Goal: Task Accomplishment & Management: Manage account settings

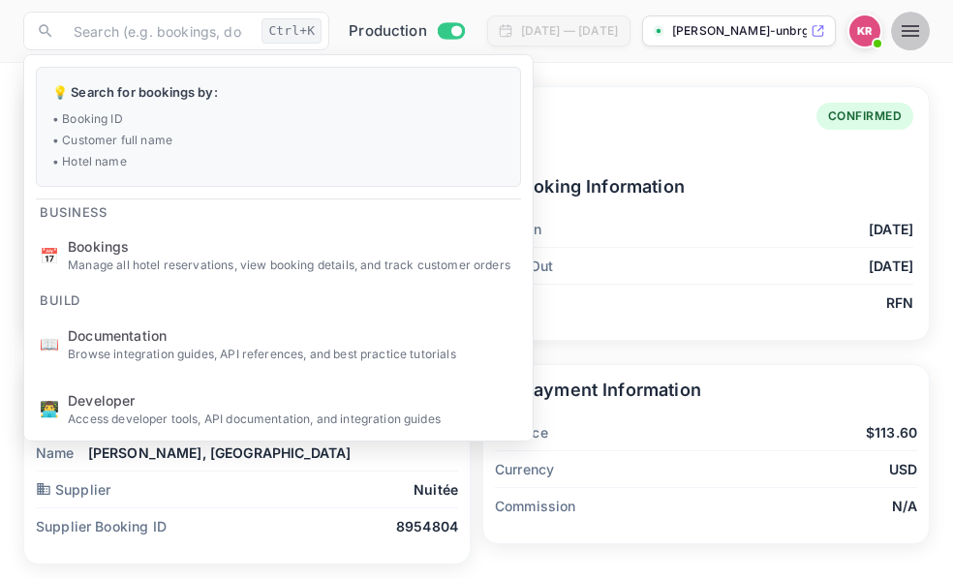
click at [919, 37] on icon "button" at bounding box center [909, 31] width 17 height 12
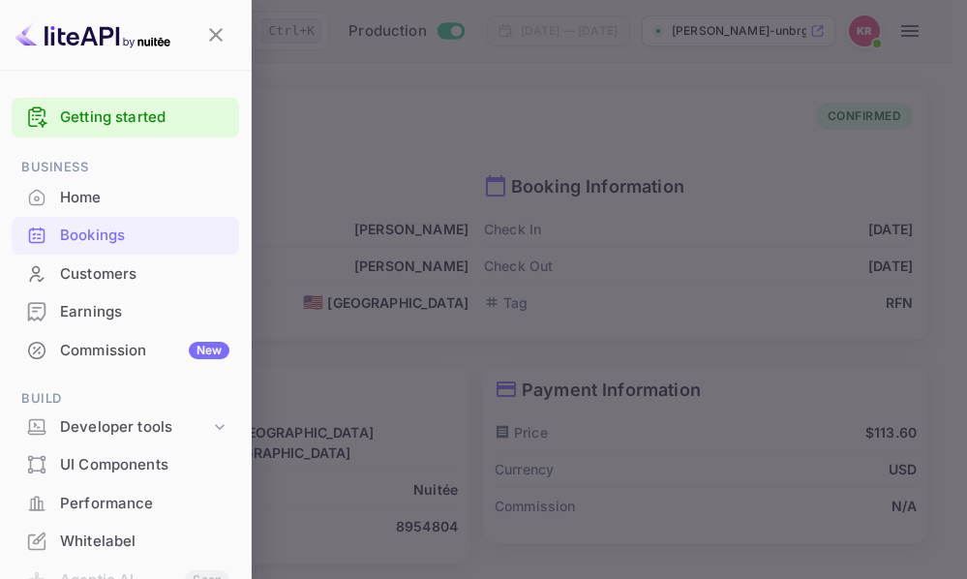
click at [99, 241] on div "Bookings" at bounding box center [144, 236] width 169 height 22
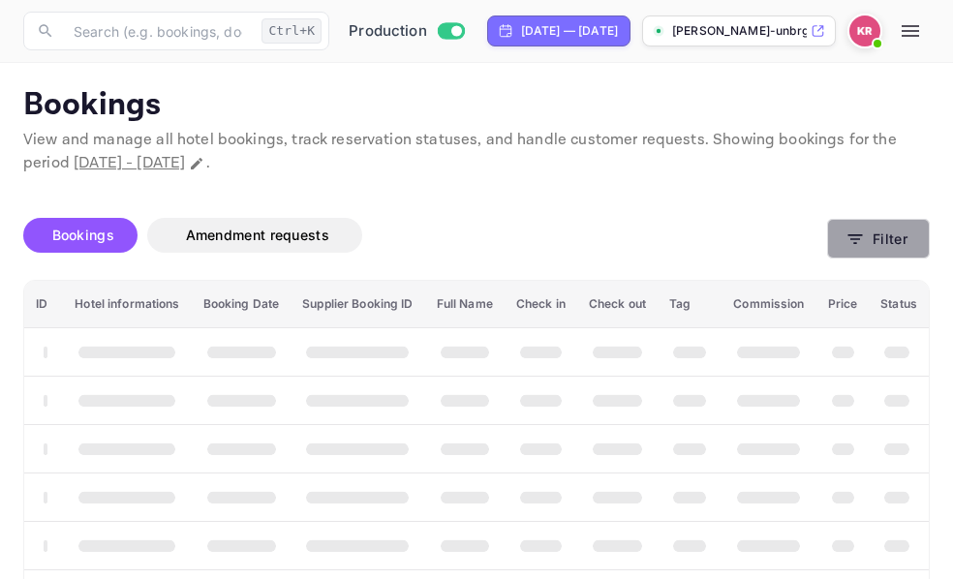
click at [858, 239] on icon "button" at bounding box center [855, 239] width 15 height 10
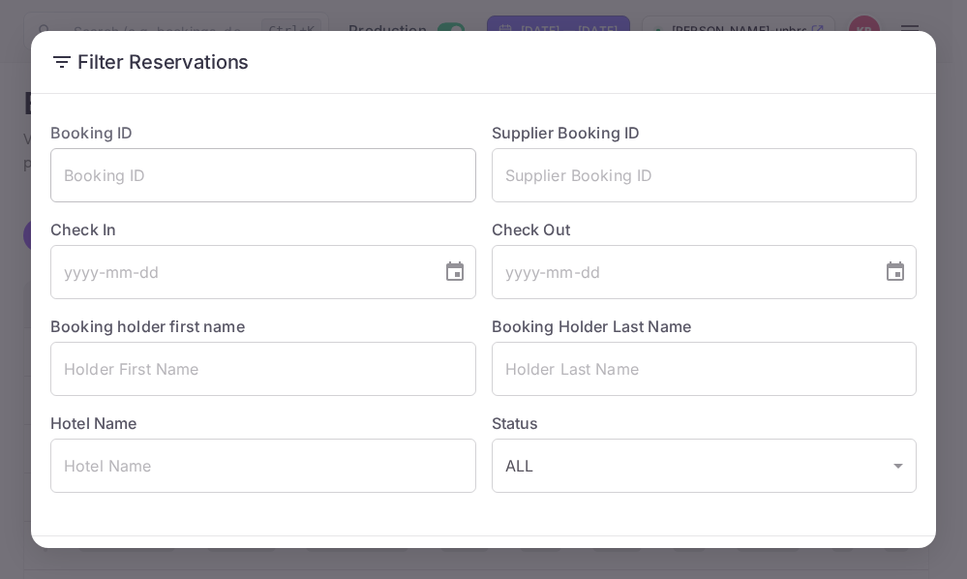
click at [70, 170] on input "text" at bounding box center [263, 175] width 426 height 54
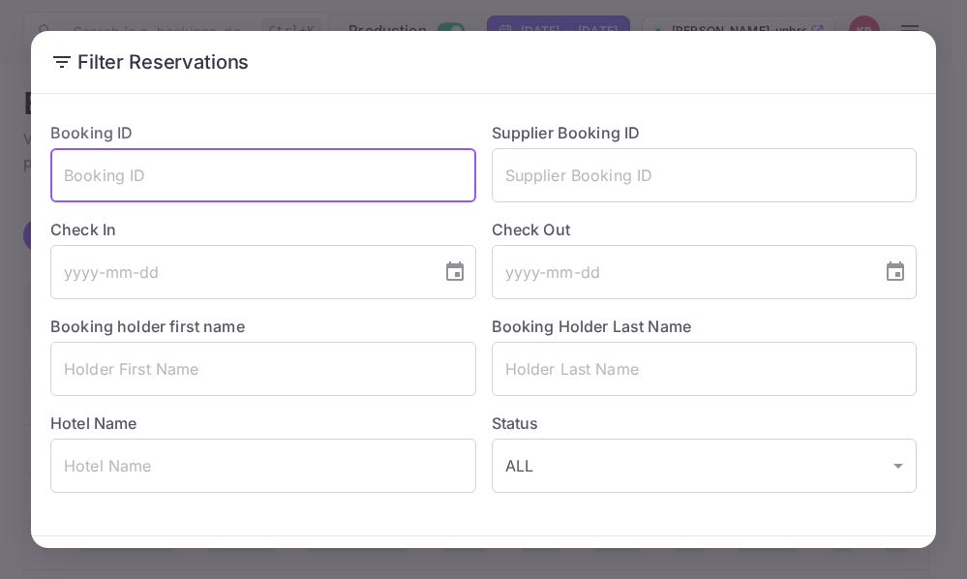
paste input "bLOomTfz2"
click at [63, 177] on input "bLOomTfz2" at bounding box center [263, 175] width 426 height 54
click at [159, 182] on input "bLOomTfz2" at bounding box center [263, 175] width 426 height 54
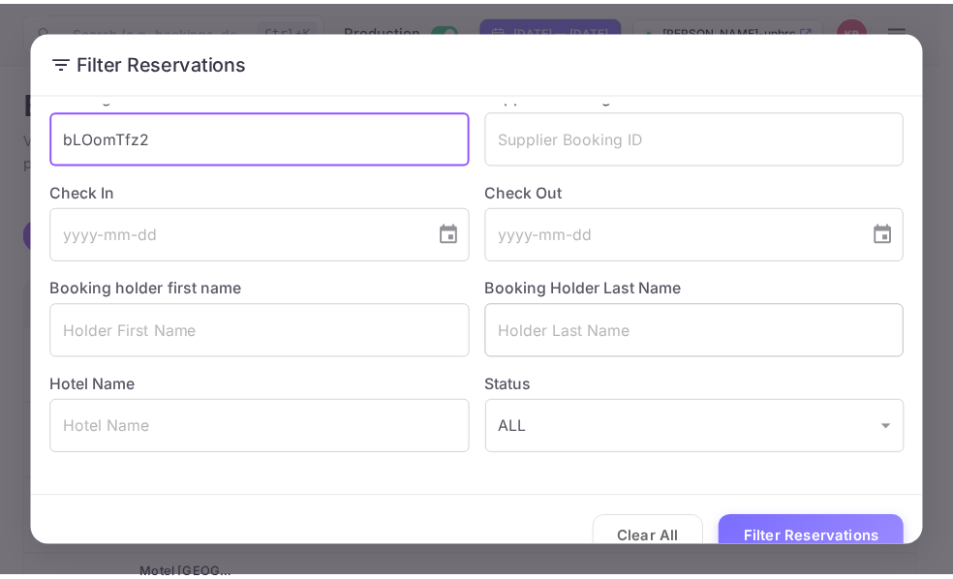
scroll to position [69, 0]
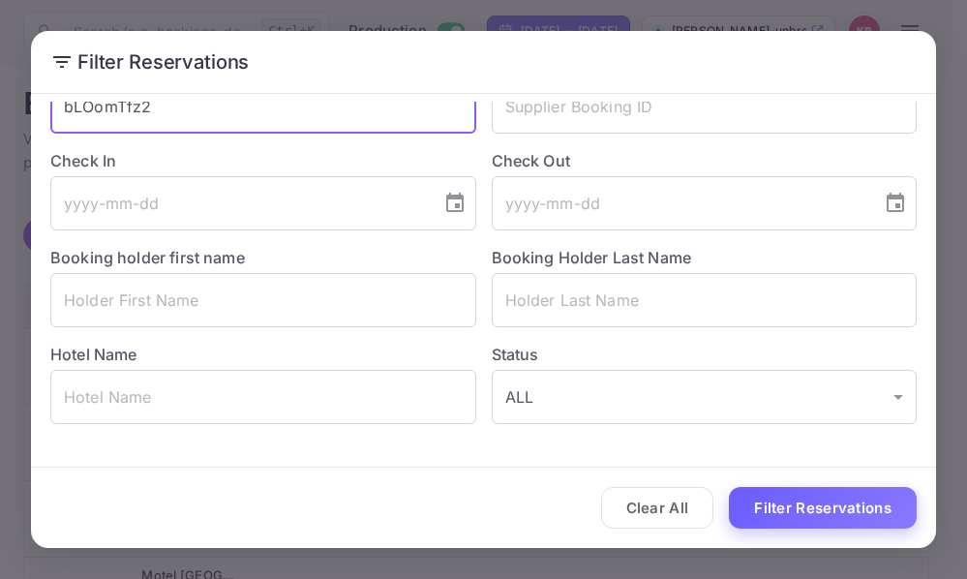
type input "bLOomTfz2"
click at [831, 503] on button "Filter Reservations" at bounding box center [823, 508] width 188 height 42
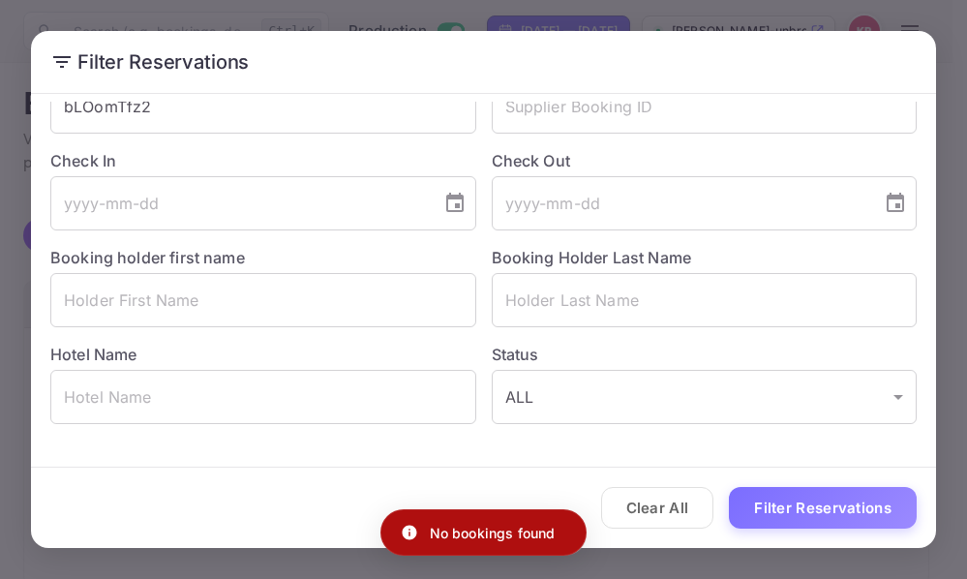
click at [952, 77] on div "Filter Reservations Booking ID bLOomTfz2 ​ Supplier Booking ID ​ Check In ​ Che…" at bounding box center [483, 289] width 967 height 579
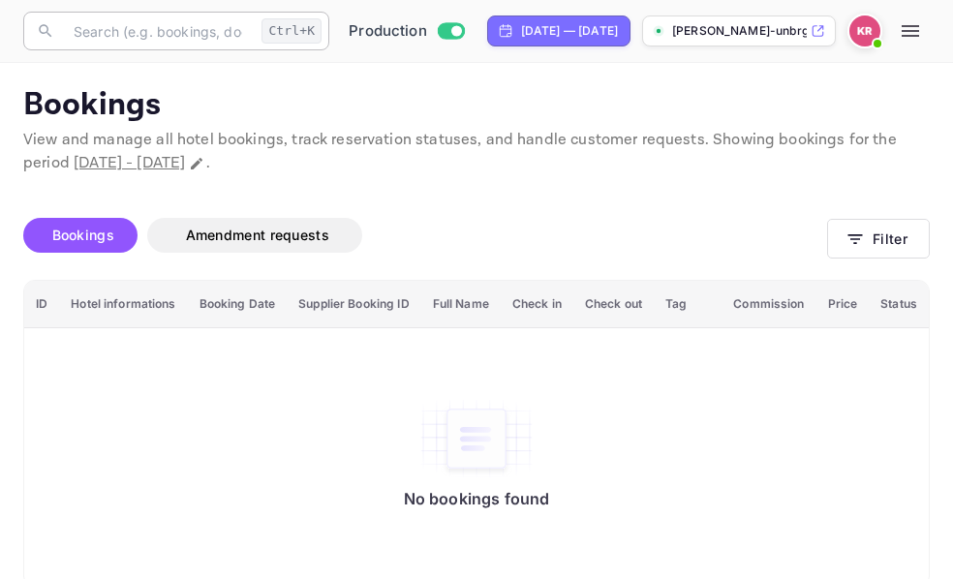
click at [91, 34] on input "text" at bounding box center [158, 31] width 192 height 39
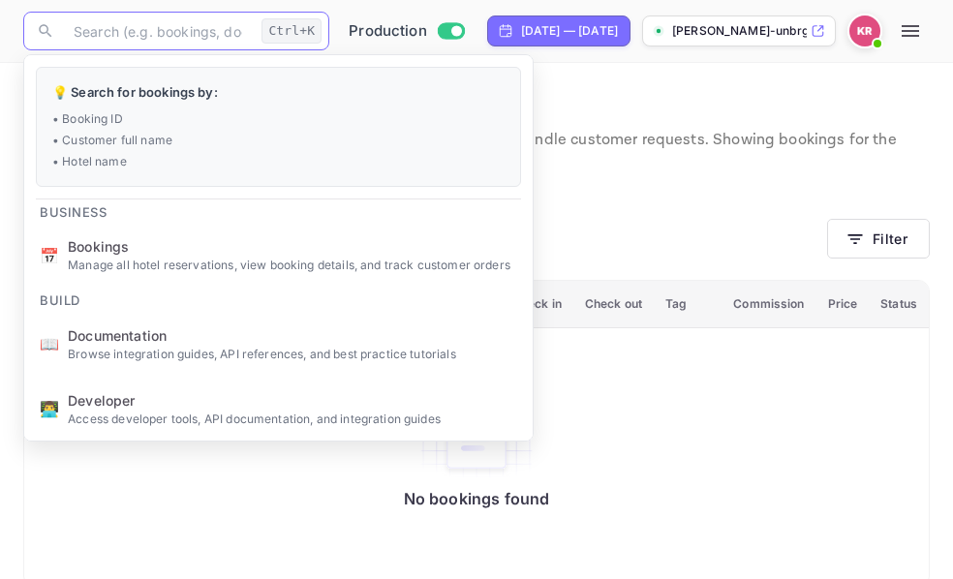
paste input "bLOomTfz2"
type input "bLOomTfz2"
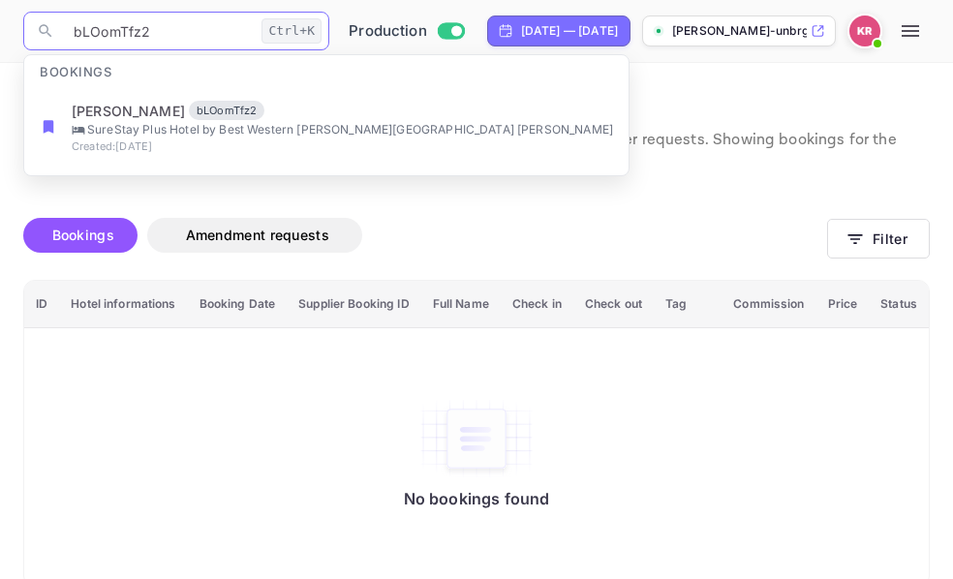
click at [70, 37] on input "bLOomTfz2" at bounding box center [158, 31] width 192 height 39
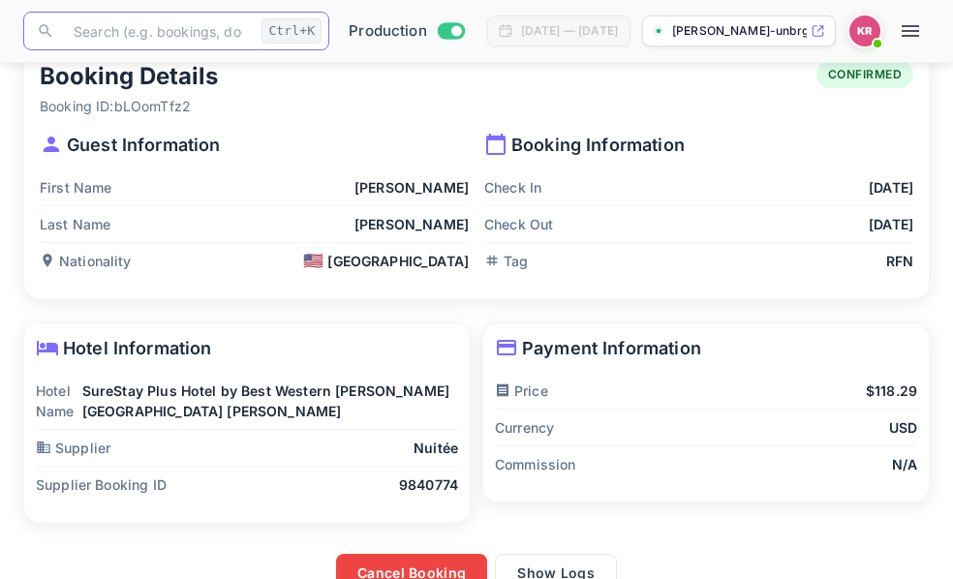
scroll to position [78, 0]
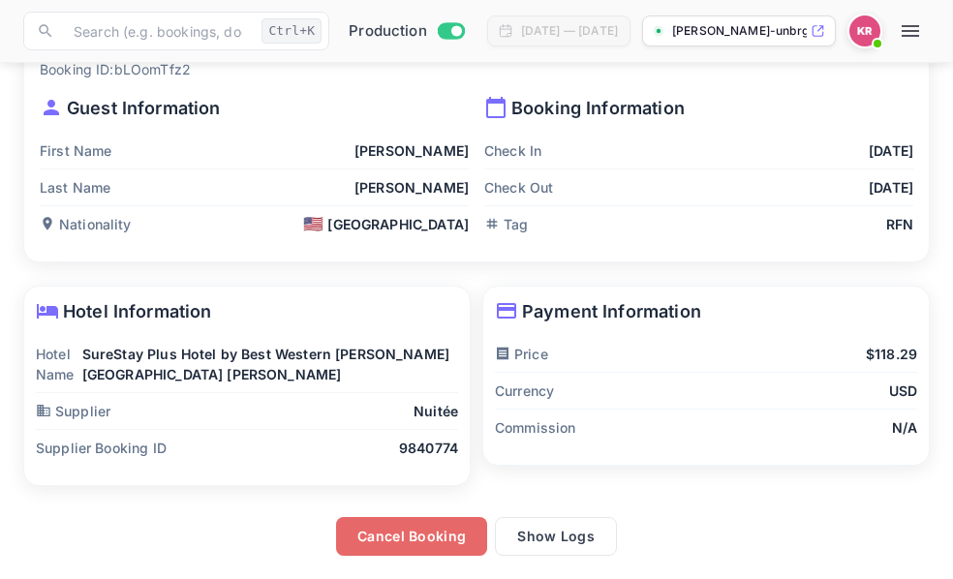
click at [400, 541] on button "Cancel Booking" at bounding box center [411, 536] width 151 height 39
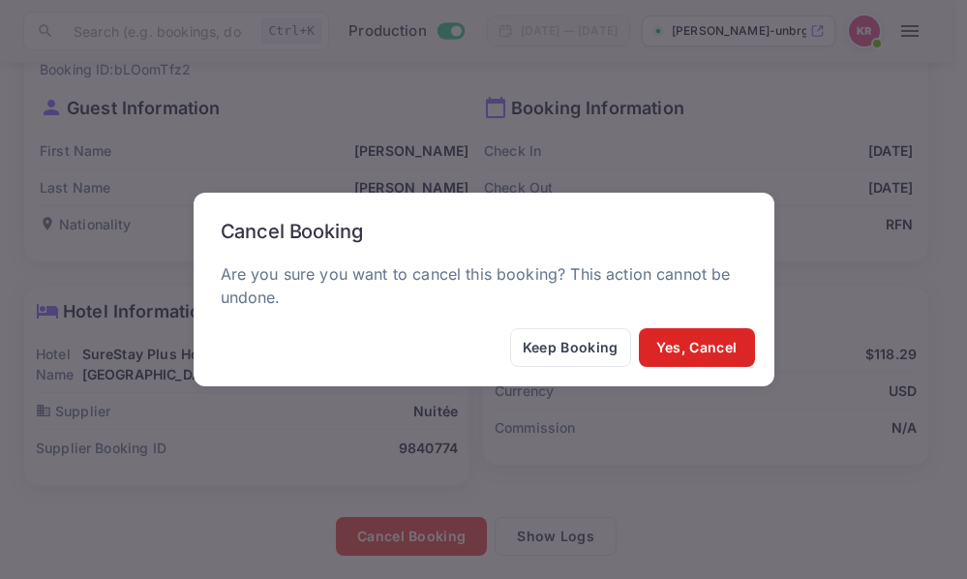
click at [727, 334] on button "Yes, Cancel" at bounding box center [697, 347] width 116 height 39
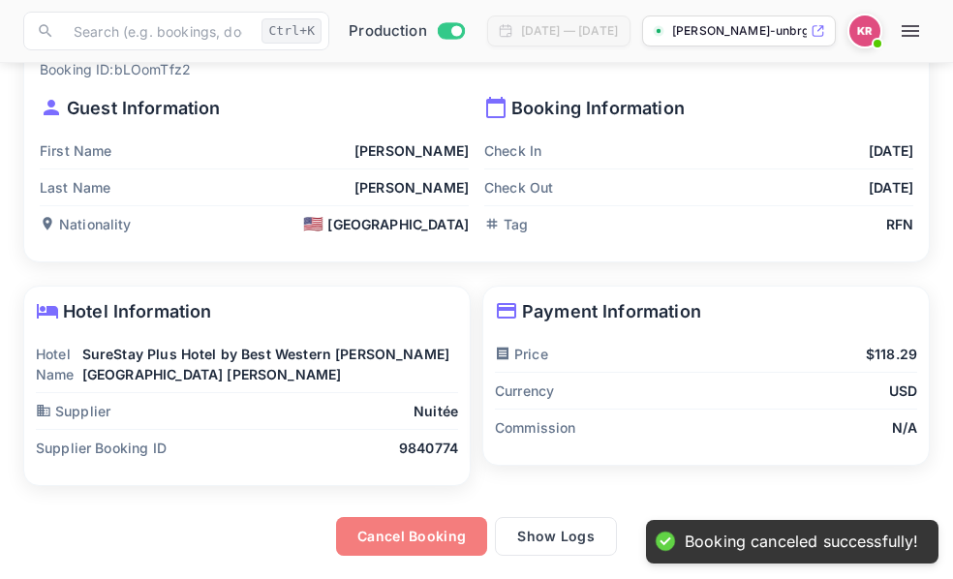
click at [428, 536] on button "Cancel Booking" at bounding box center [411, 536] width 151 height 39
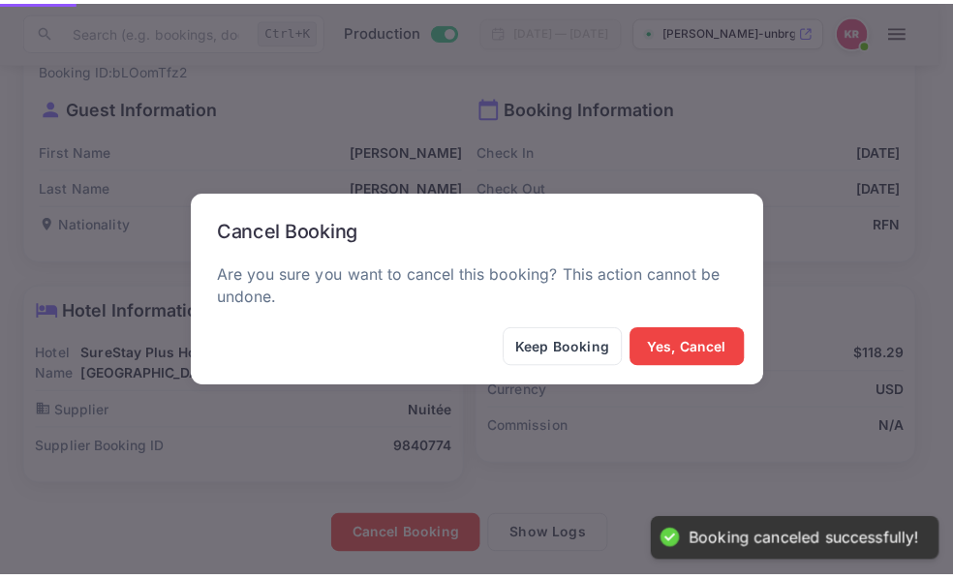
scroll to position [0, 0]
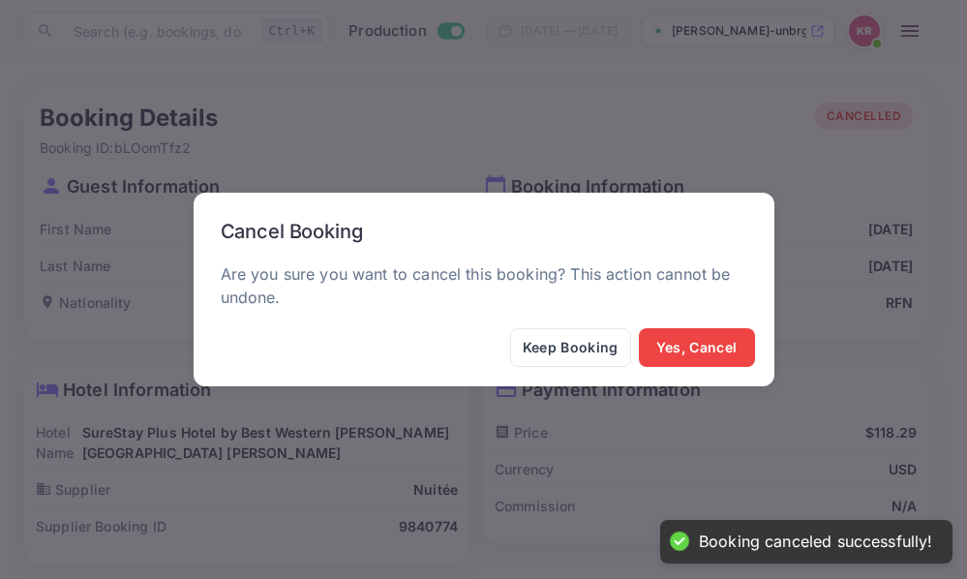
click at [687, 369] on div "Keep Booking Yes, Cancel" at bounding box center [483, 353] width 565 height 50
click at [695, 350] on button "Yes, Cancel" at bounding box center [697, 347] width 116 height 39
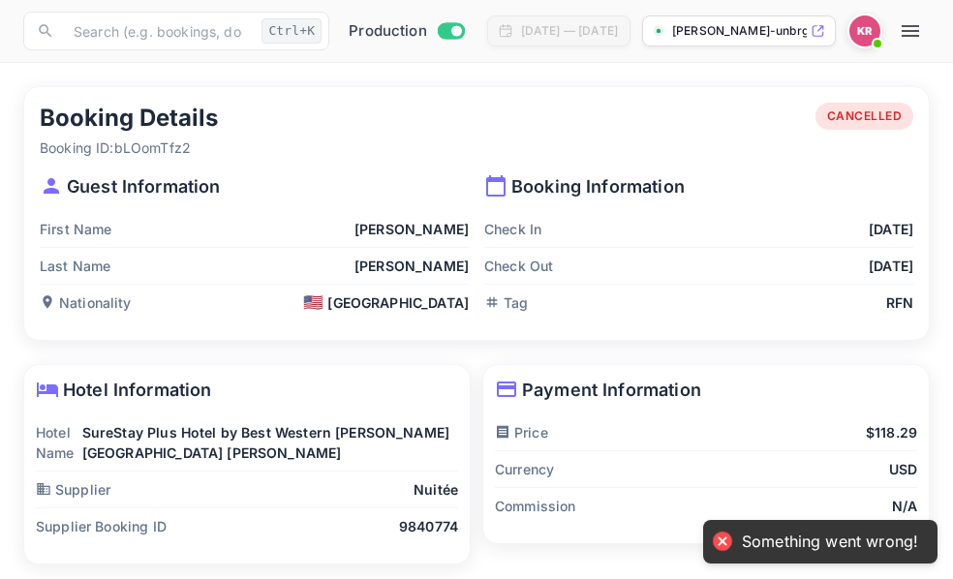
click at [780, 243] on div "Check In [DATE]" at bounding box center [698, 229] width 429 height 37
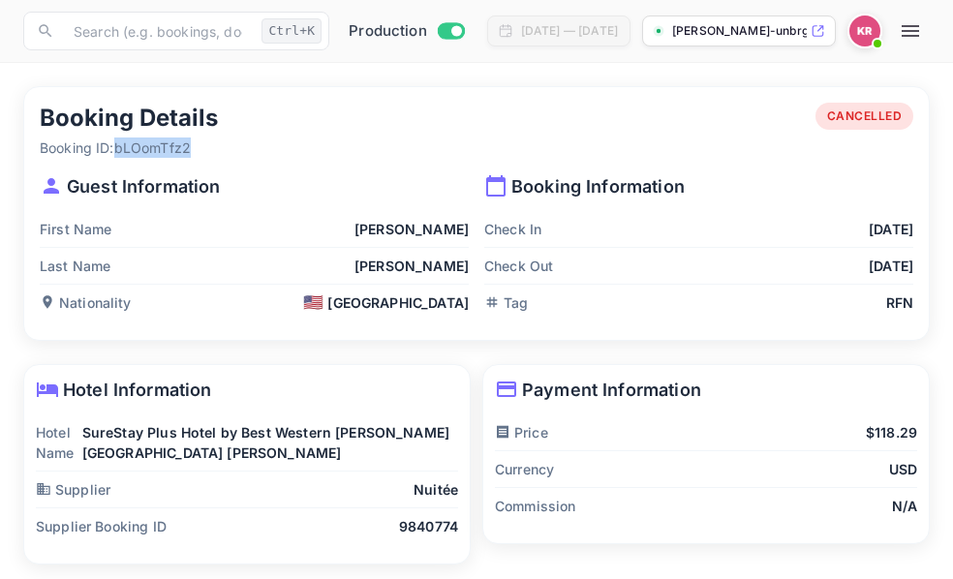
drag, startPoint x: 196, startPoint y: 151, endPoint x: 121, endPoint y: 153, distance: 74.6
click at [120, 153] on p "Booking ID: bLOomTfz2" at bounding box center [129, 147] width 178 height 20
copy p "bLOomTfz2"
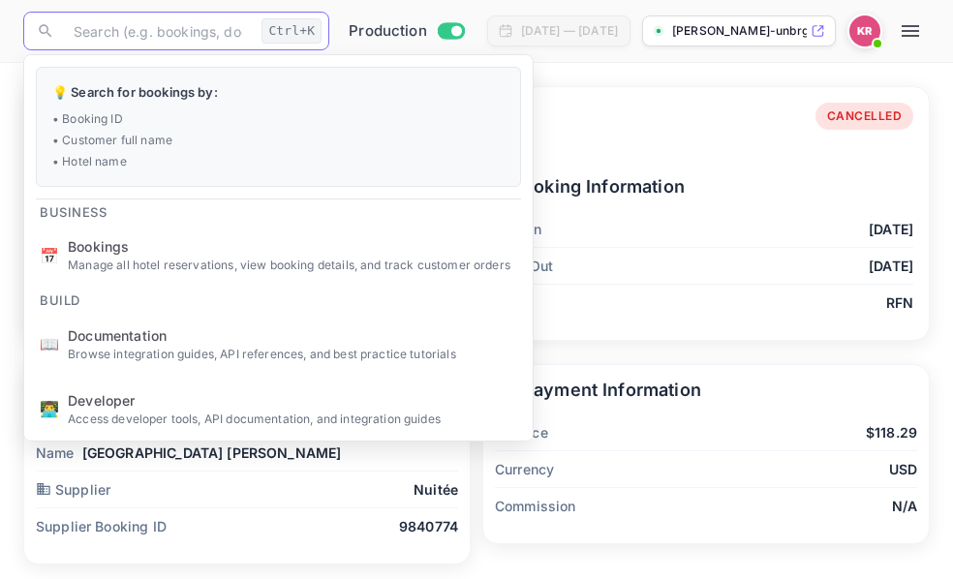
click at [113, 36] on input "text" at bounding box center [158, 31] width 192 height 39
paste input "bLOomTfz2"
type input "bLOomTfz2"
